Goal: Task Accomplishment & Management: Manage account settings

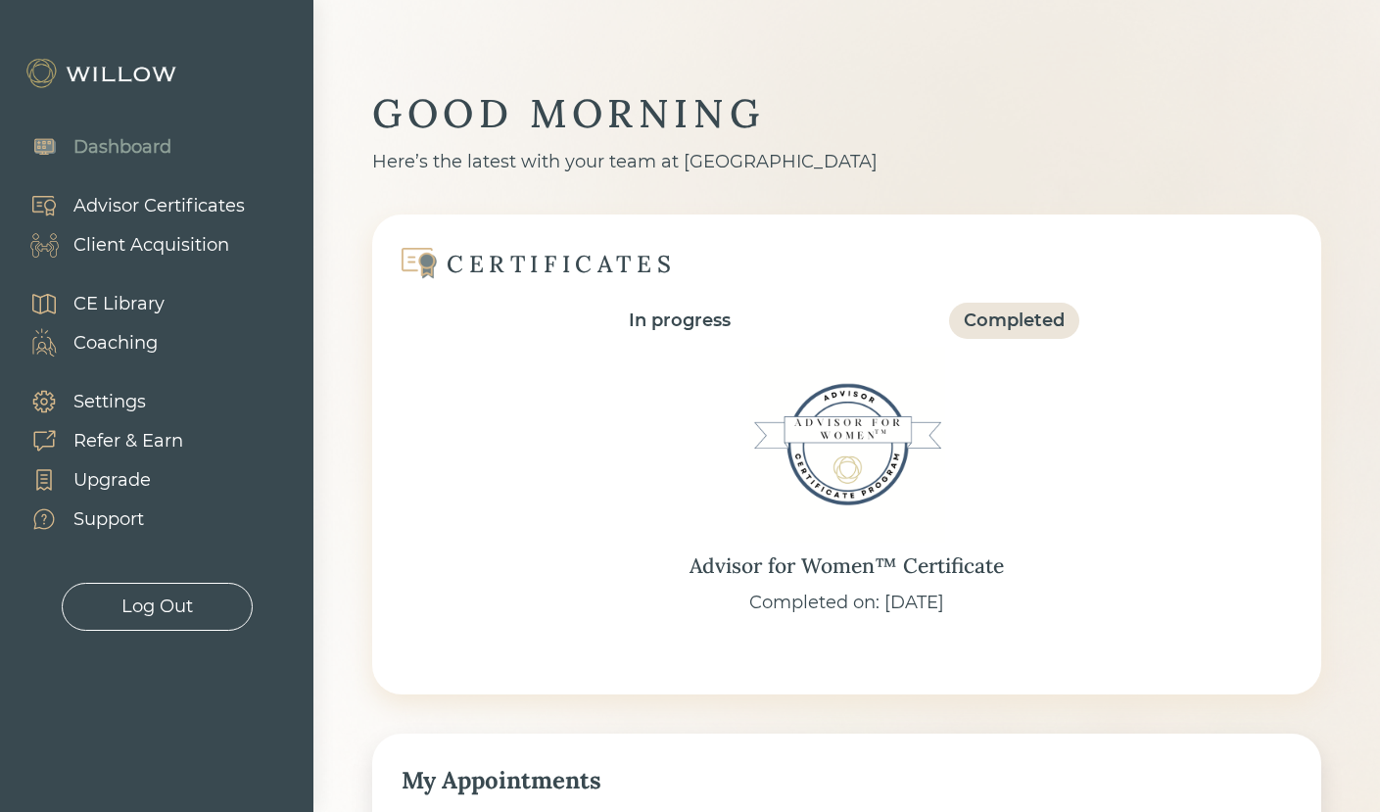
click at [104, 407] on div "Settings" at bounding box center [109, 402] width 72 height 26
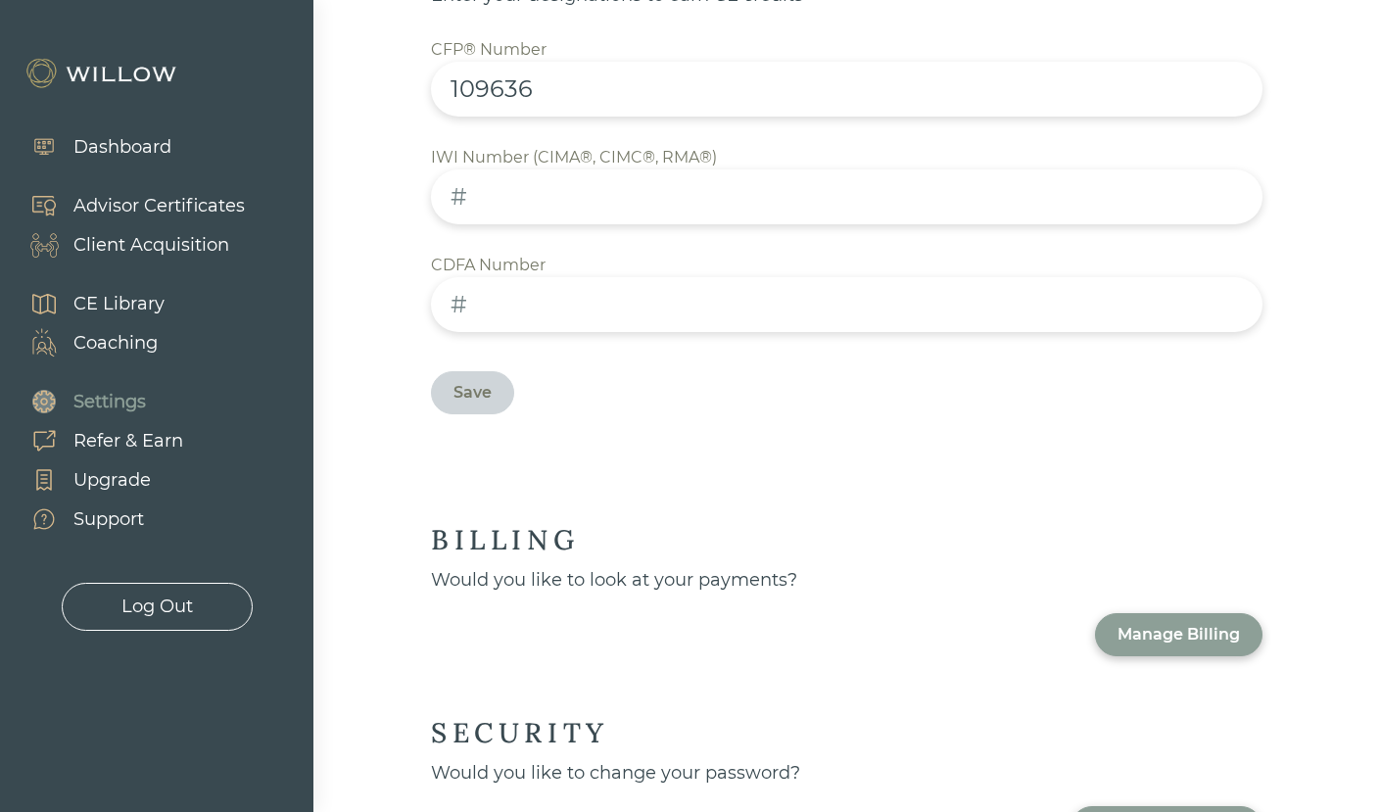
scroll to position [1132, 0]
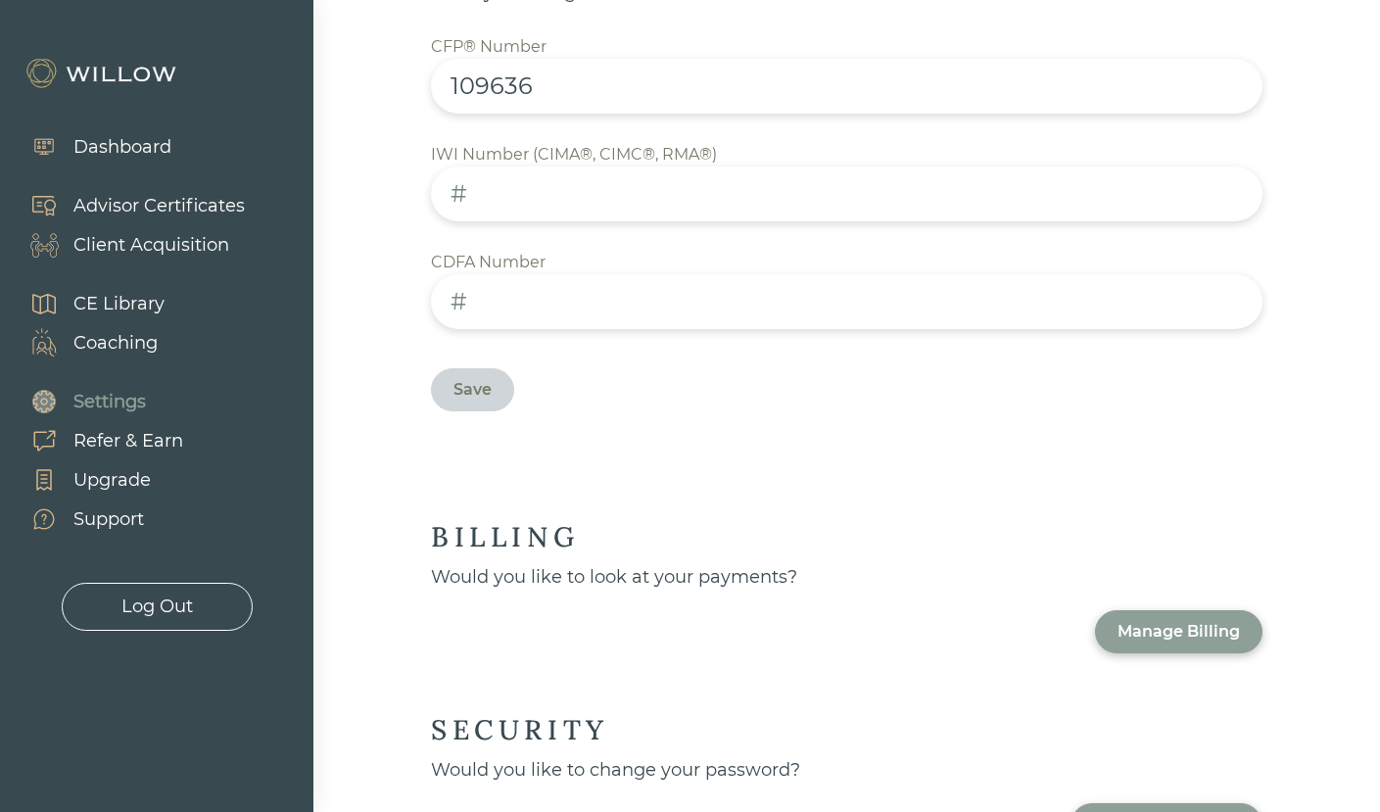
click at [176, 239] on div "Client Acquisition" at bounding box center [151, 245] width 156 height 26
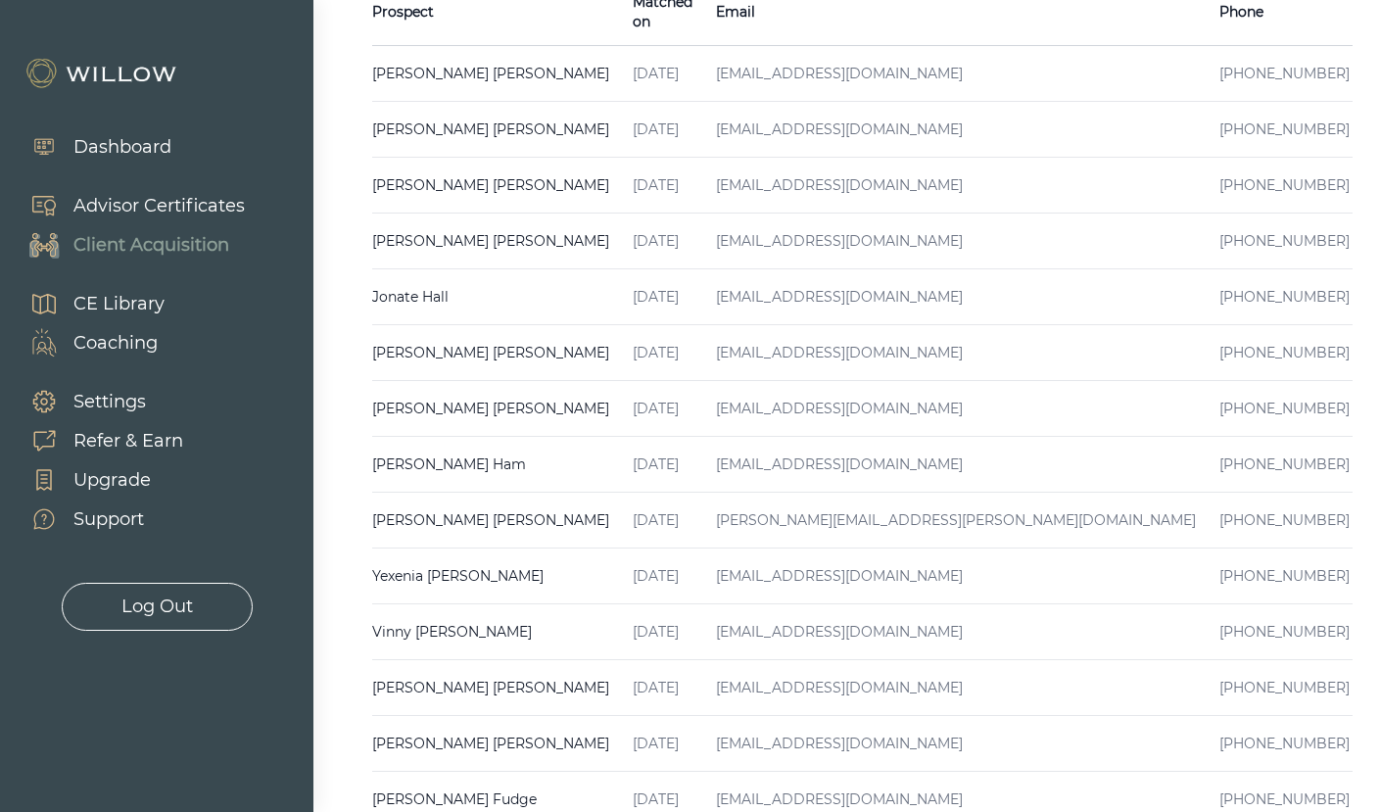
scroll to position [585, 0]
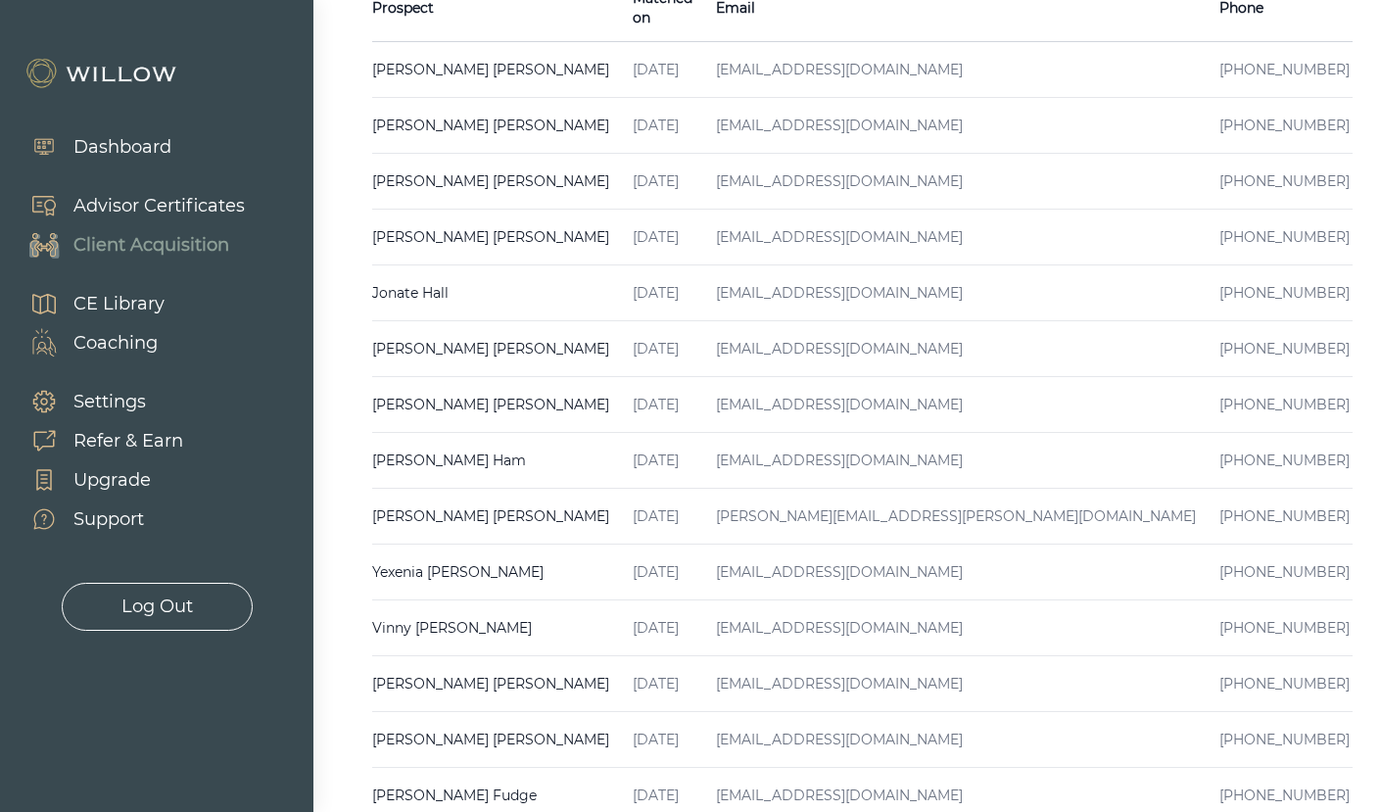
click at [807, 661] on td "[EMAIL_ADDRESS][DOMAIN_NAME]" at bounding box center [955, 684] width 503 height 56
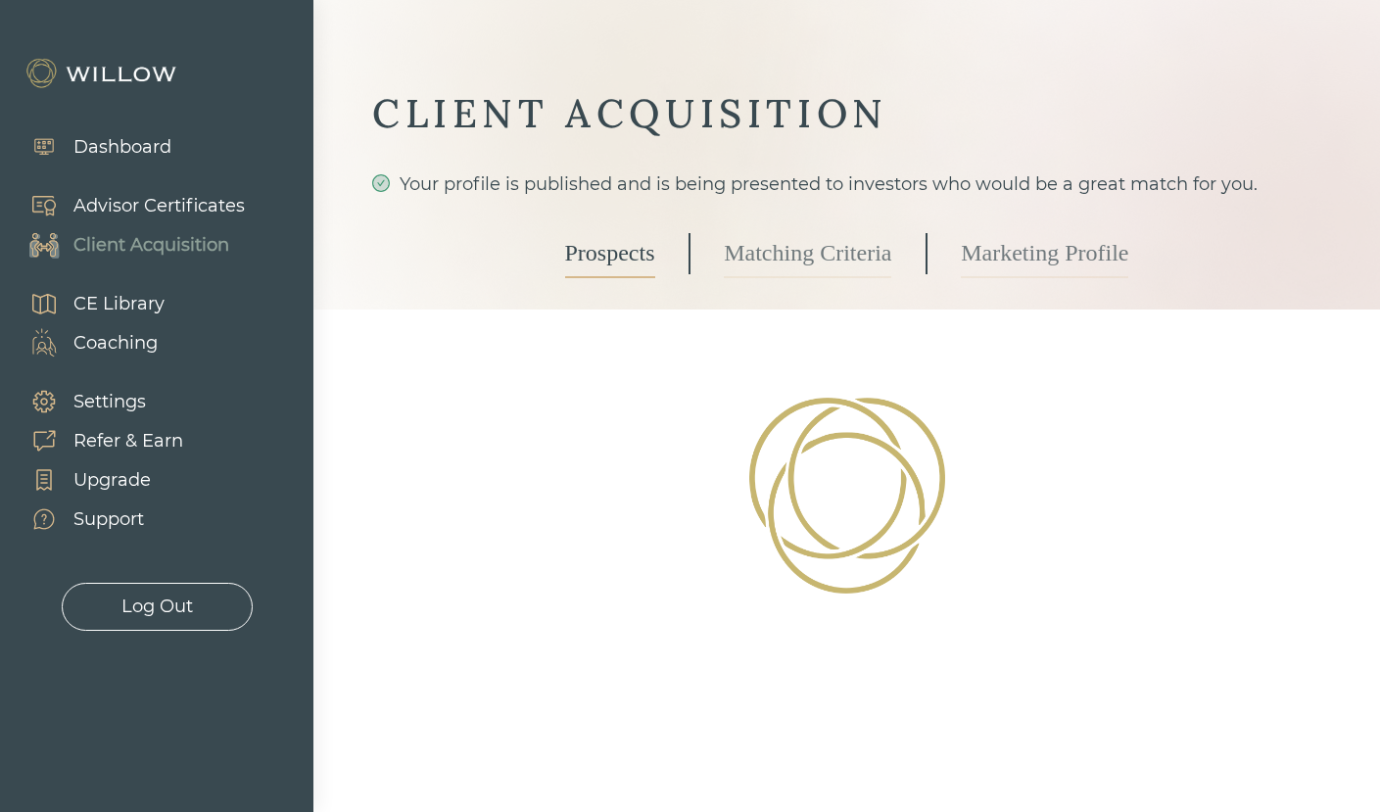
select select "3"
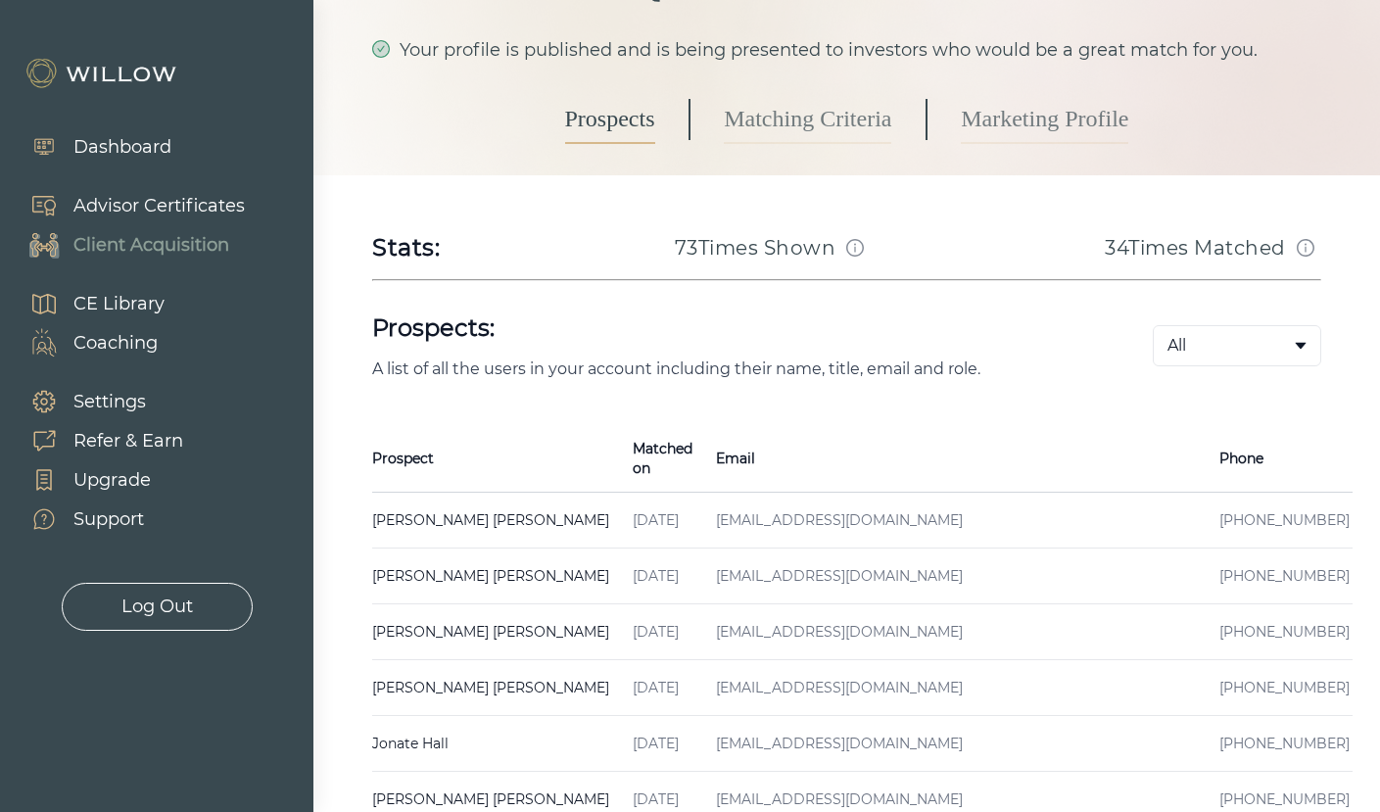
scroll to position [186, 0]
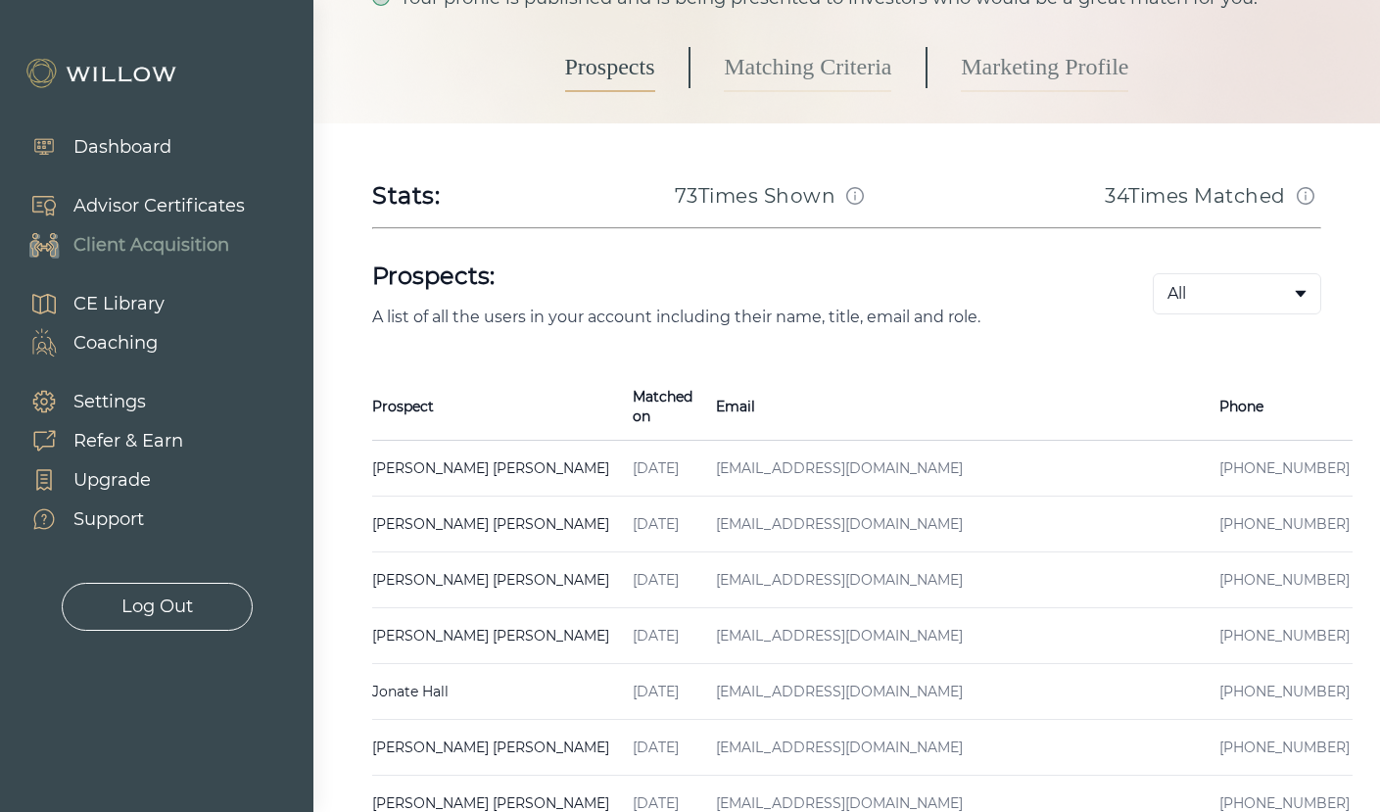
click at [704, 567] on td "[EMAIL_ADDRESS][DOMAIN_NAME]" at bounding box center [955, 580] width 503 height 56
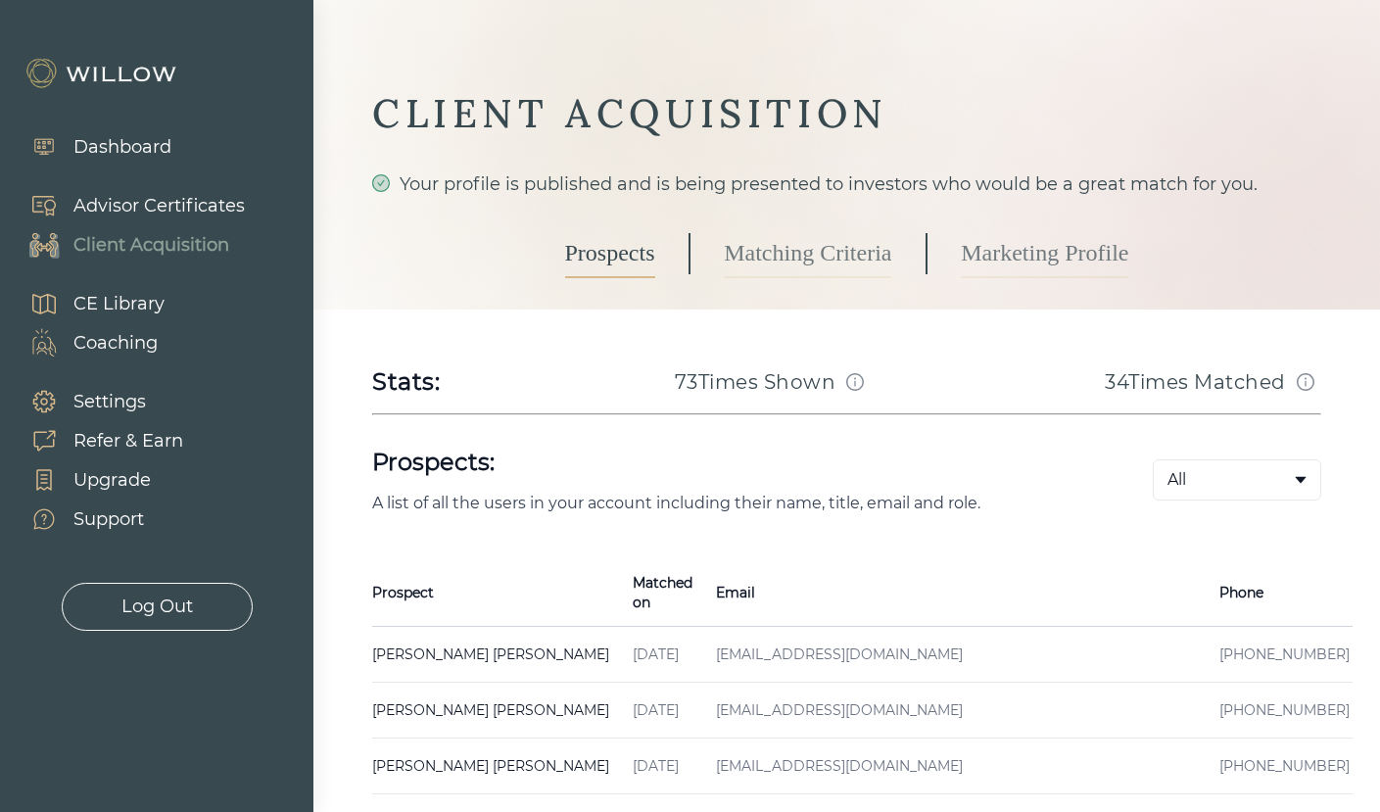
select select "3"
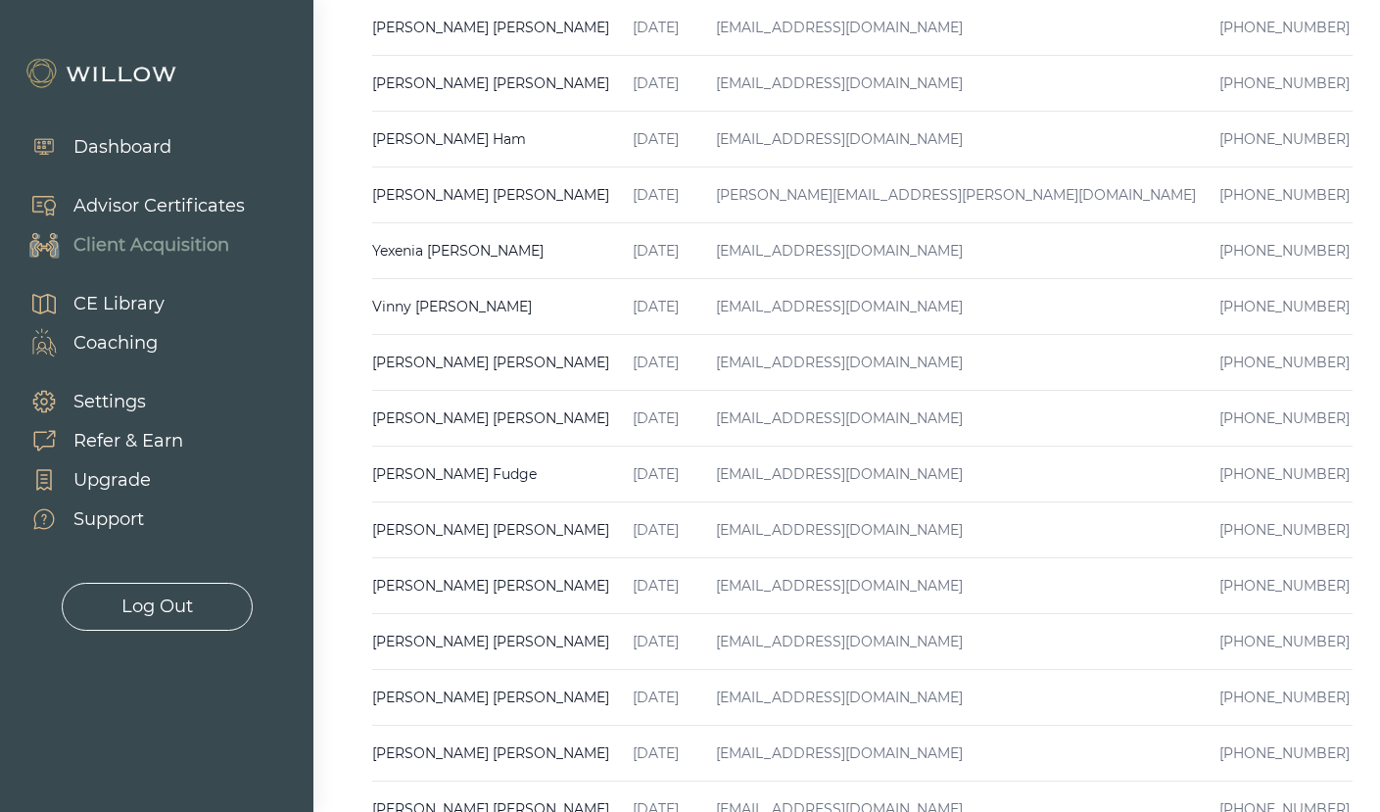
scroll to position [910, 0]
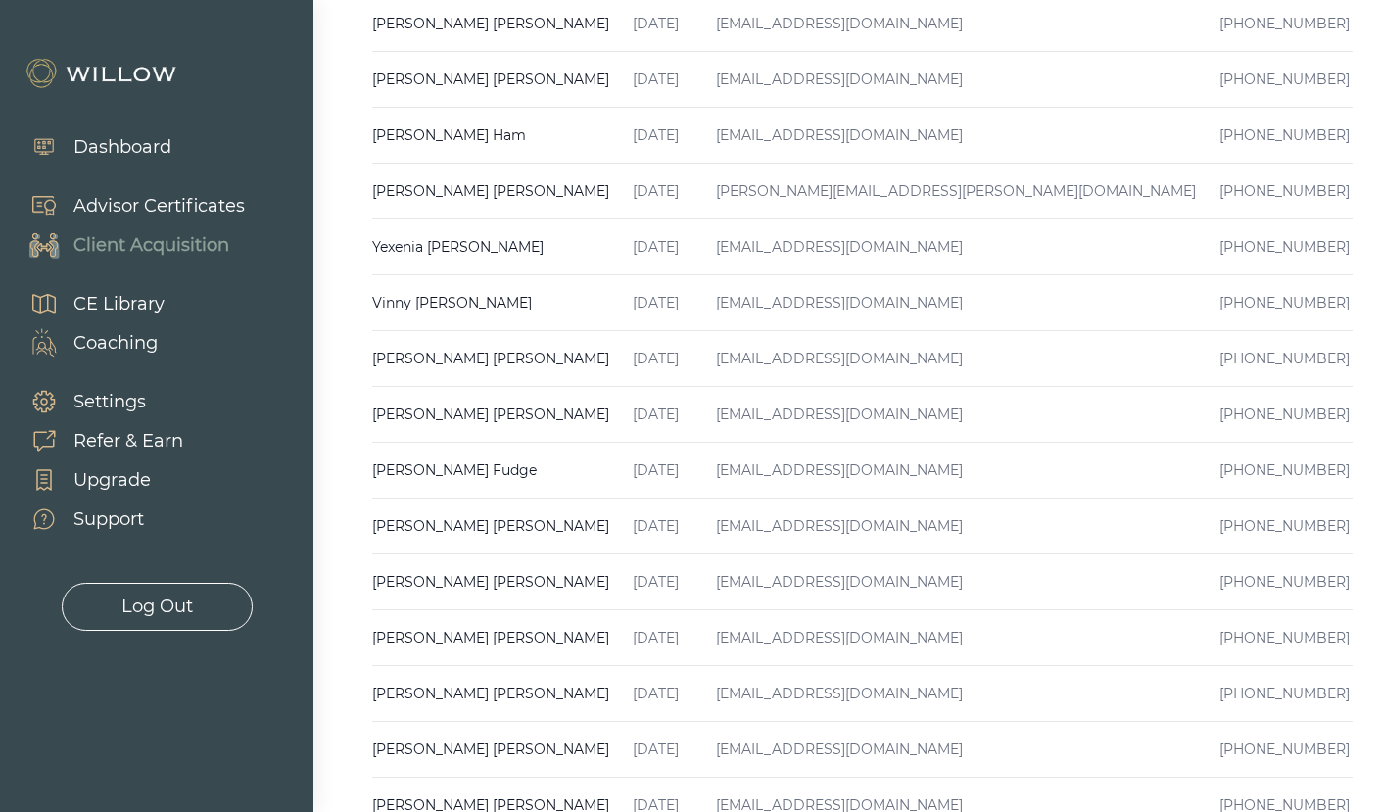
click at [704, 443] on td "[EMAIL_ADDRESS][DOMAIN_NAME]" at bounding box center [955, 471] width 503 height 56
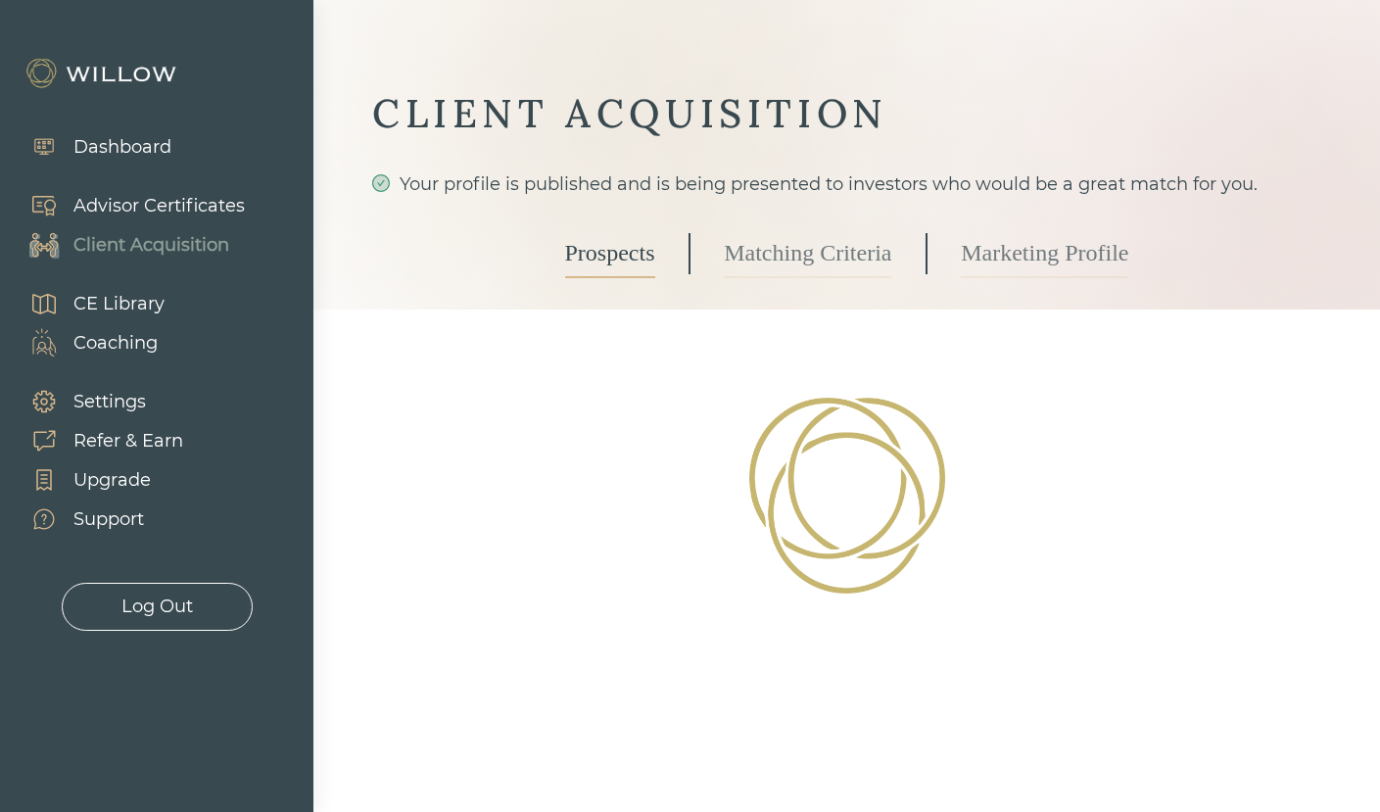
select select "3"
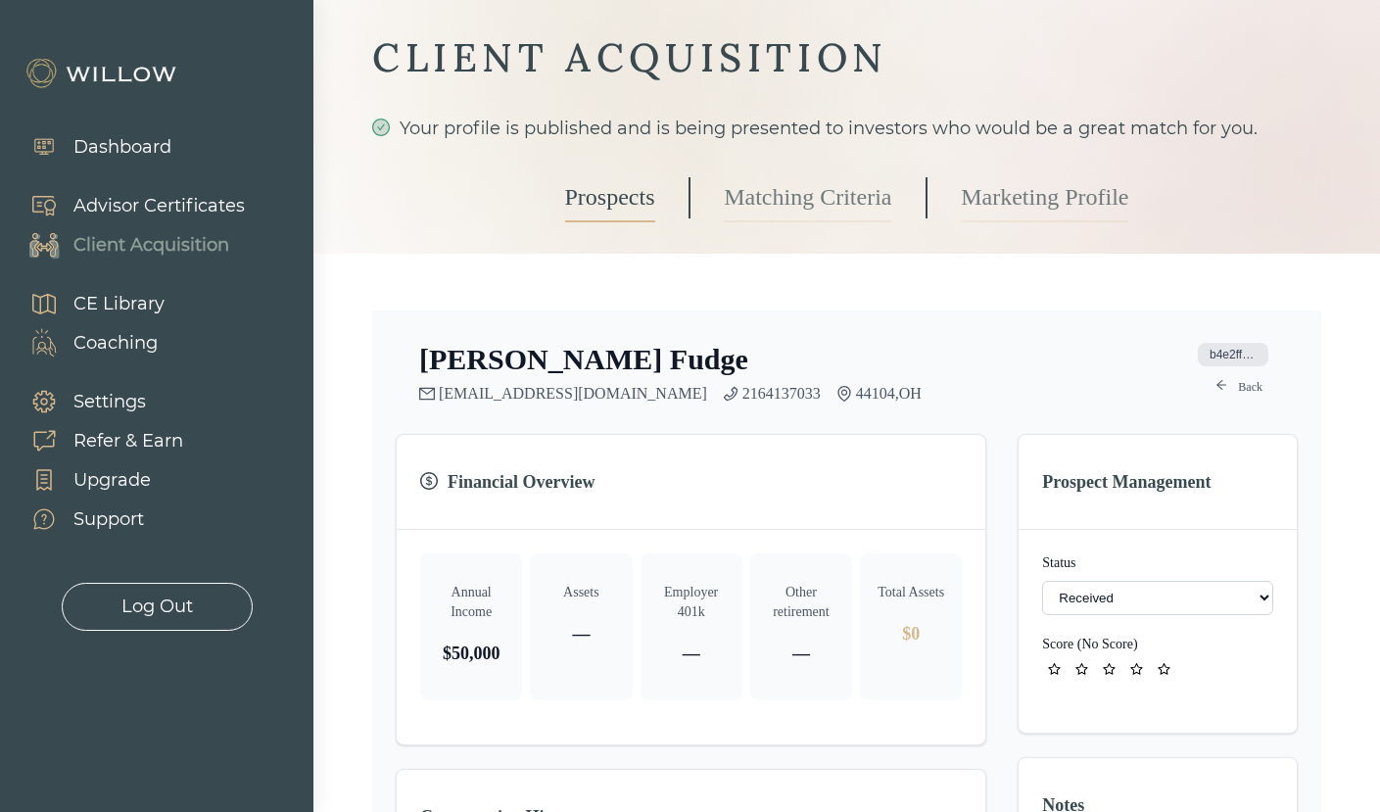
scroll to position [42, 0]
